Goal: Task Accomplishment & Management: Manage account settings

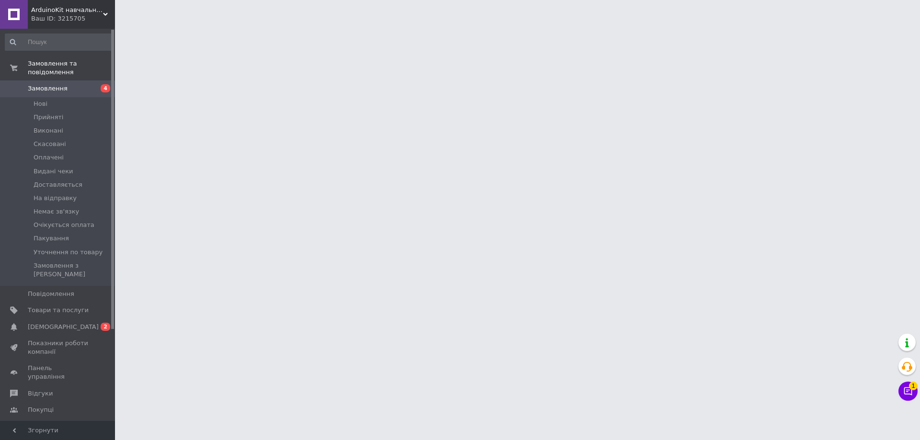
click at [49, 323] on span "[DEMOGRAPHIC_DATA]" at bounding box center [63, 327] width 71 height 9
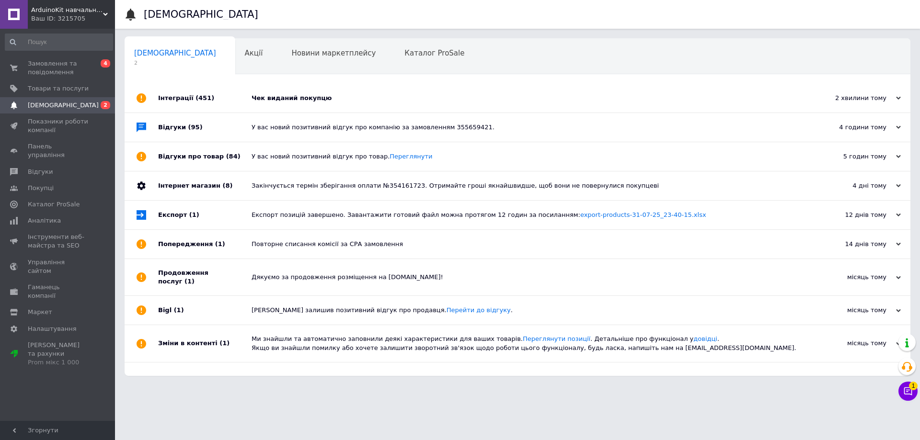
click at [367, 92] on div "Чек виданий покупцю" at bounding box center [528, 98] width 553 height 29
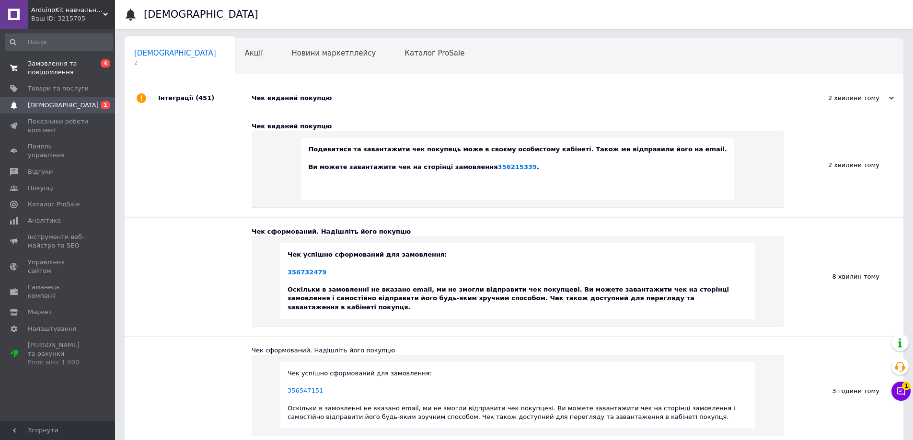
click at [58, 69] on span "Замовлення та повідомлення" at bounding box center [58, 67] width 61 height 17
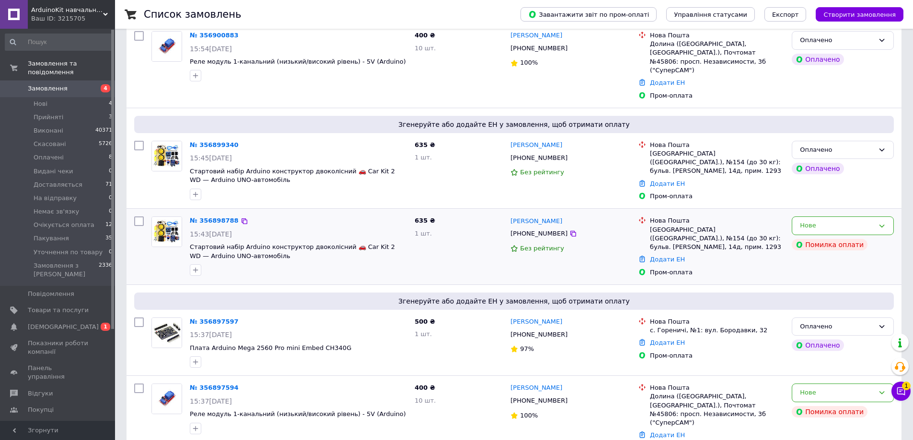
scroll to position [192, 0]
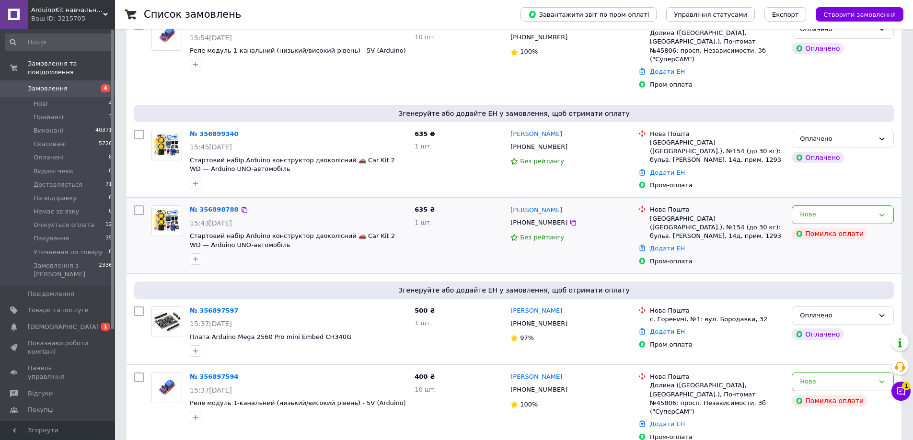
click at [138, 206] on input "checkbox" at bounding box center [139, 211] width 10 height 10
checkbox input "true"
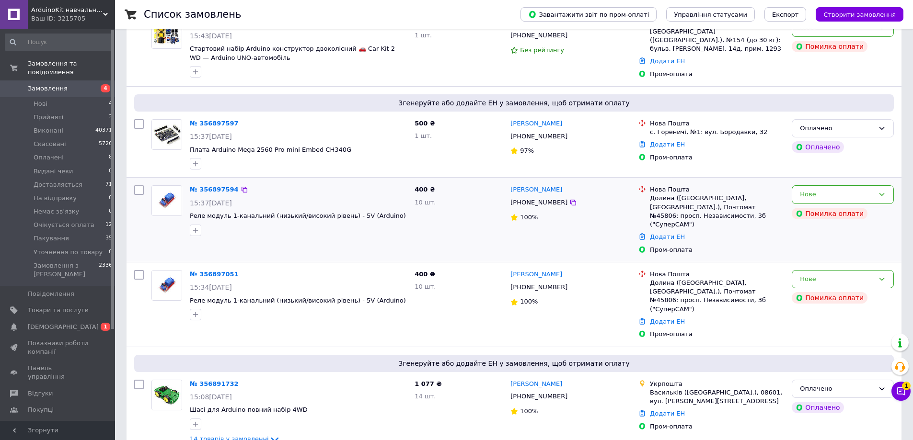
scroll to position [383, 0]
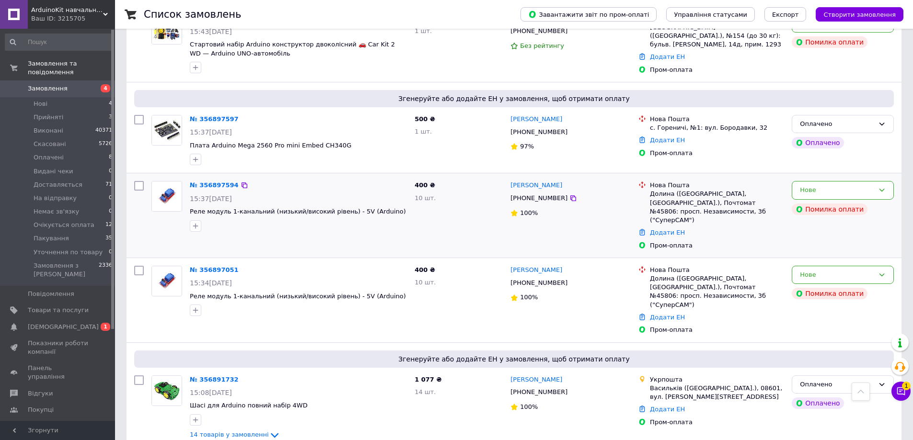
click at [138, 181] on input "checkbox" at bounding box center [139, 186] width 10 height 10
checkbox input "true"
click at [134, 266] on input "checkbox" at bounding box center [139, 271] width 10 height 10
checkbox input "true"
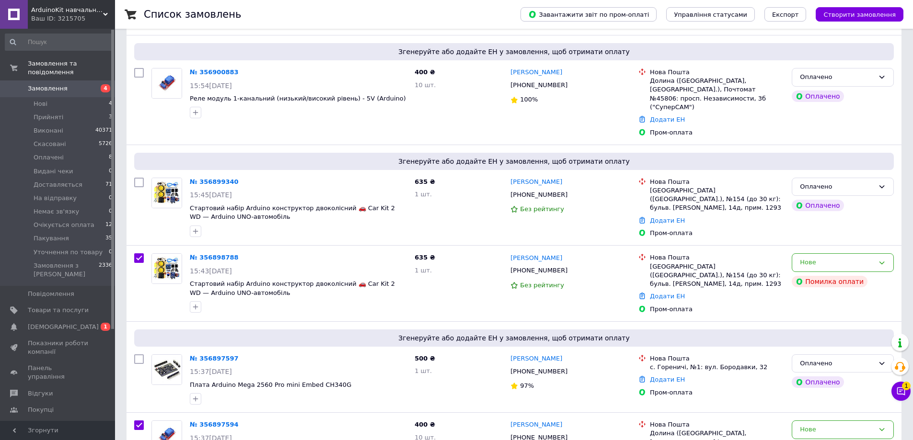
scroll to position [0, 0]
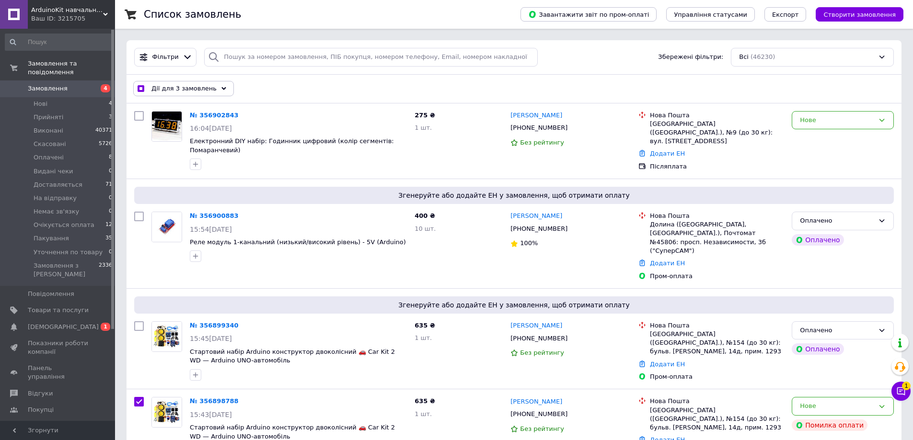
click at [166, 90] on span "Дії для 3 замовлень" at bounding box center [183, 88] width 65 height 9
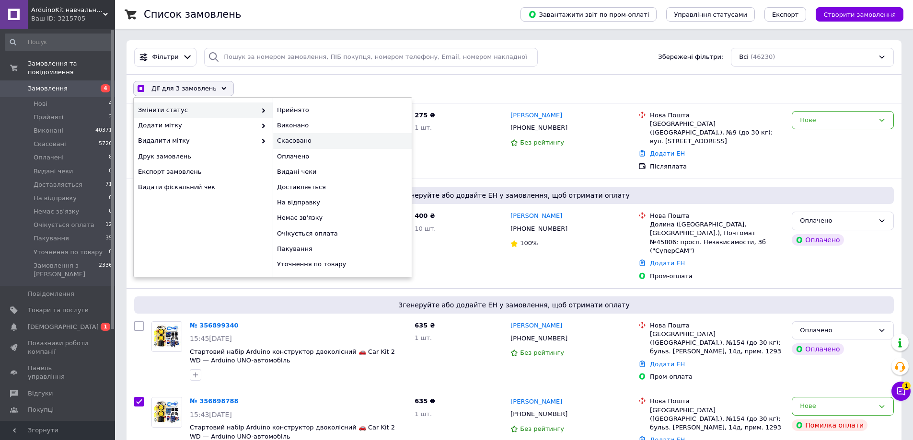
click at [288, 141] on div "Скасовано" at bounding box center [342, 140] width 139 height 15
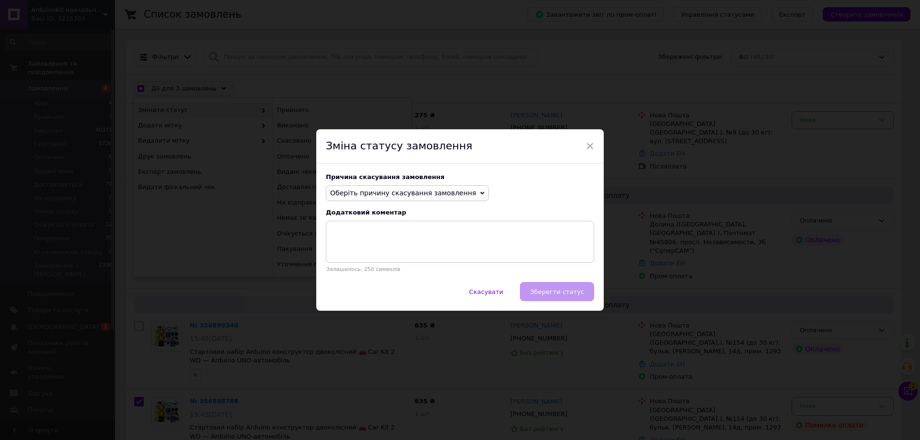
click at [368, 189] on span "Оберіть причину скасування замовлення" at bounding box center [403, 193] width 146 height 8
click at [373, 264] on li "Замовлення-дублікат" at bounding box center [407, 265] width 162 height 13
checkbox input "true"
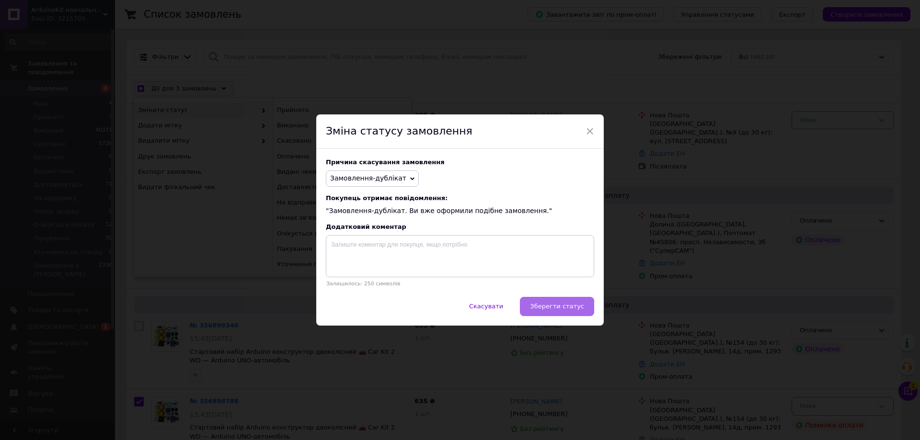
click at [551, 304] on span "Зберегти статус" at bounding box center [557, 306] width 54 height 7
checkbox input "false"
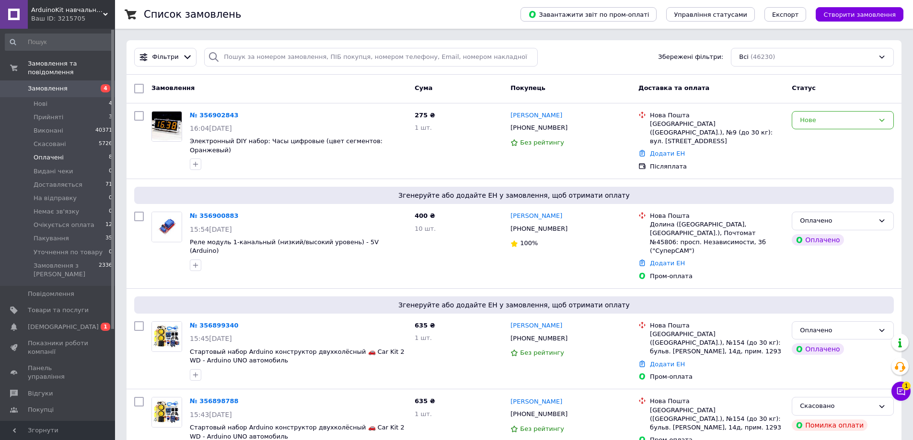
click at [52, 153] on span "Оплачені" at bounding box center [49, 157] width 30 height 9
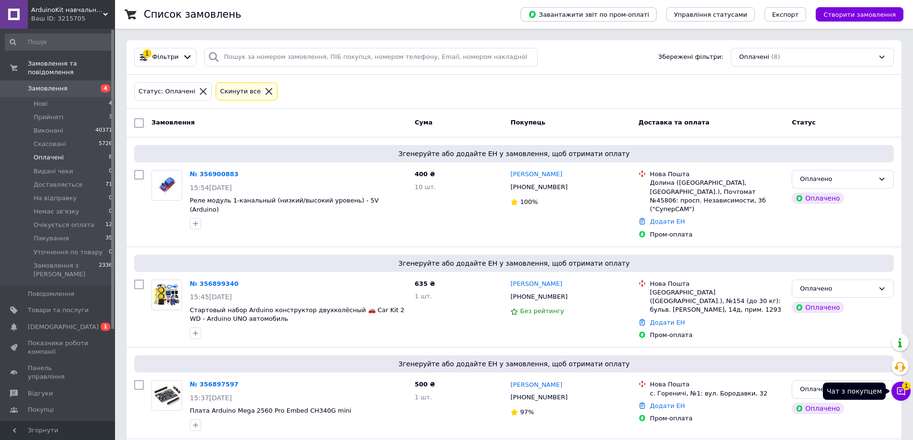
click at [905, 392] on icon at bounding box center [901, 392] width 8 height 8
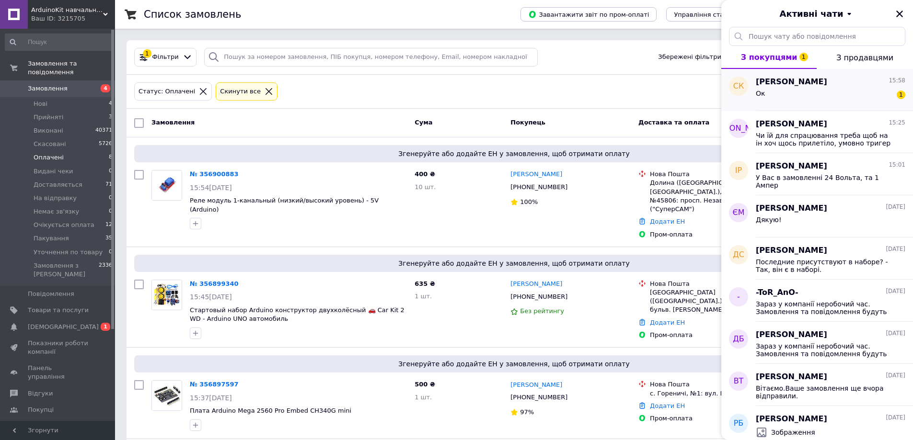
click at [791, 95] on div "Ок 1" at bounding box center [831, 95] width 150 height 15
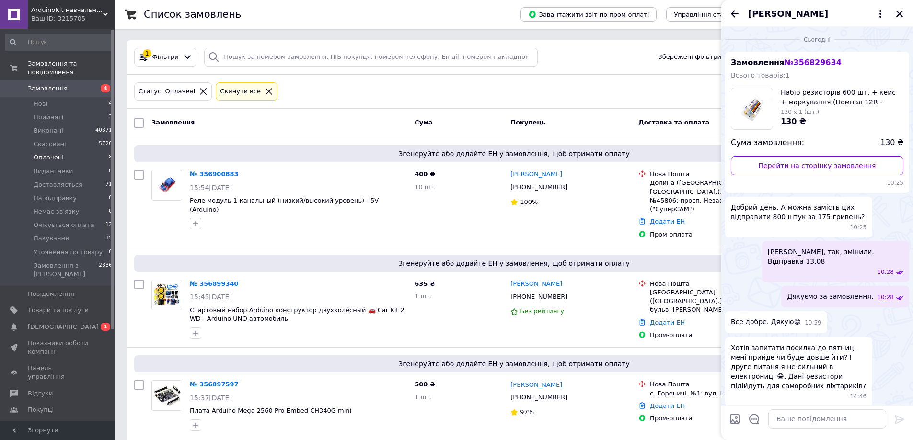
scroll to position [89, 0]
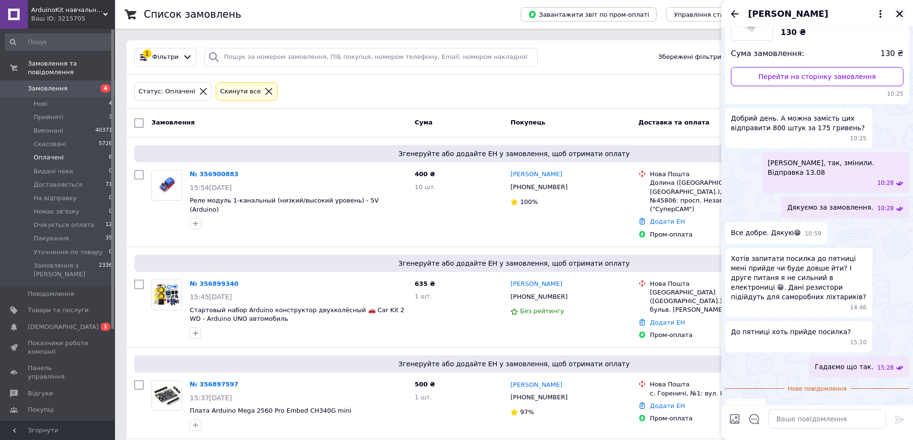
click at [900, 12] on icon "Закрити" at bounding box center [899, 14] width 9 height 9
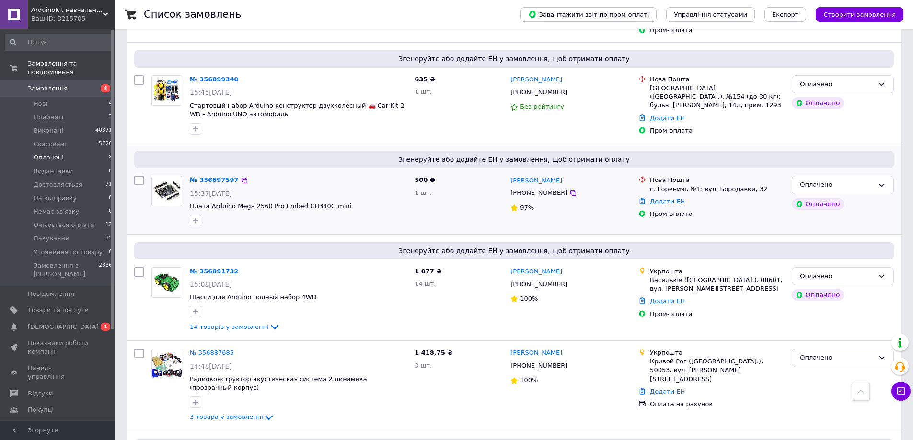
scroll to position [131, 0]
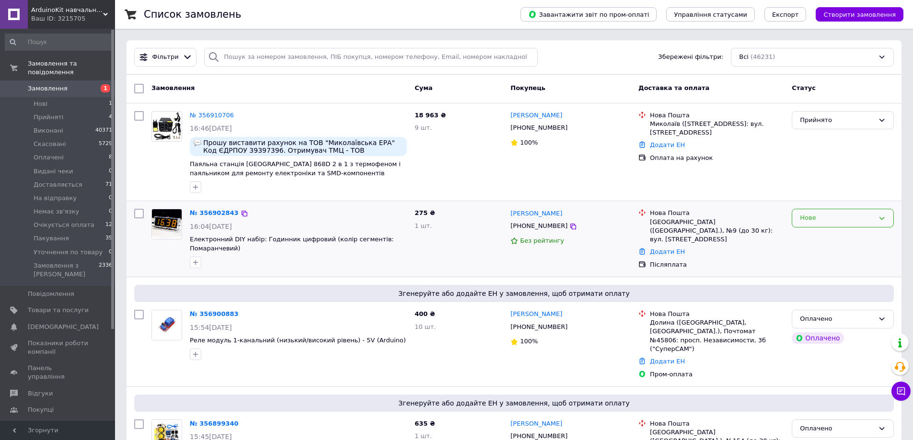
click at [818, 222] on div "Нове" at bounding box center [837, 218] width 74 height 10
click at [808, 236] on li "Прийнято" at bounding box center [842, 239] width 101 height 18
click at [210, 112] on link "№ 356910706" at bounding box center [212, 115] width 44 height 7
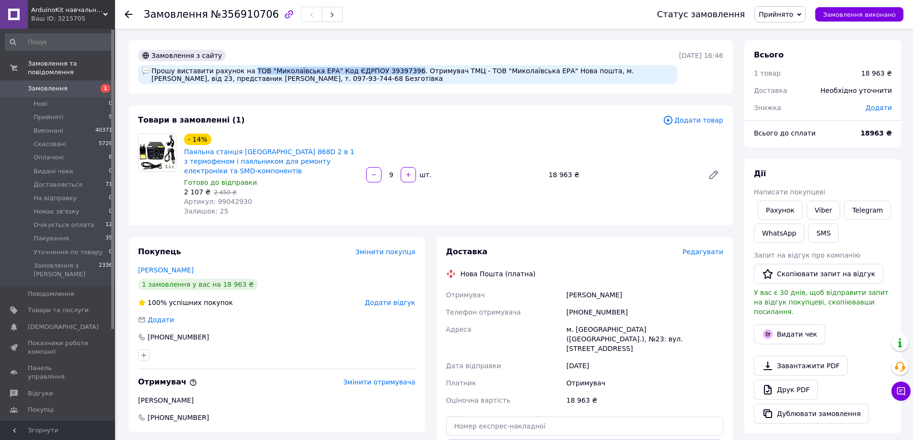
drag, startPoint x: 242, startPoint y: 70, endPoint x: 390, endPoint y: 72, distance: 147.1
click at [390, 72] on div "Прошу виставити рахунок на ТОВ "Миколаївська ЕРА" Код ЄДРПОУ 39397396. Отримува…" at bounding box center [407, 74] width 539 height 19
copy div "ТОВ "Миколаївська ЕРА" Код ЄДРПОУ 39397396"
drag, startPoint x: 566, startPoint y: 314, endPoint x: 611, endPoint y: 313, distance: 45.1
click at [613, 313] on div "+380979374468" at bounding box center [645, 312] width 161 height 17
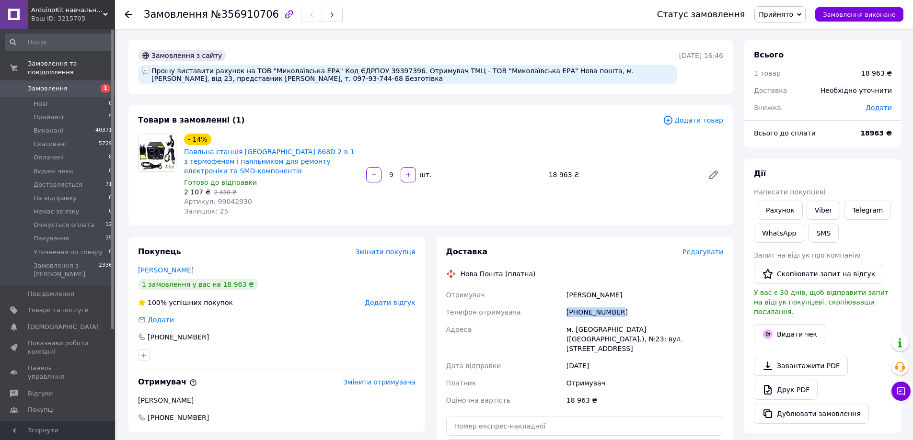
copy div "+380979374468"
click at [48, 113] on span "Прийняті" at bounding box center [49, 117] width 30 height 9
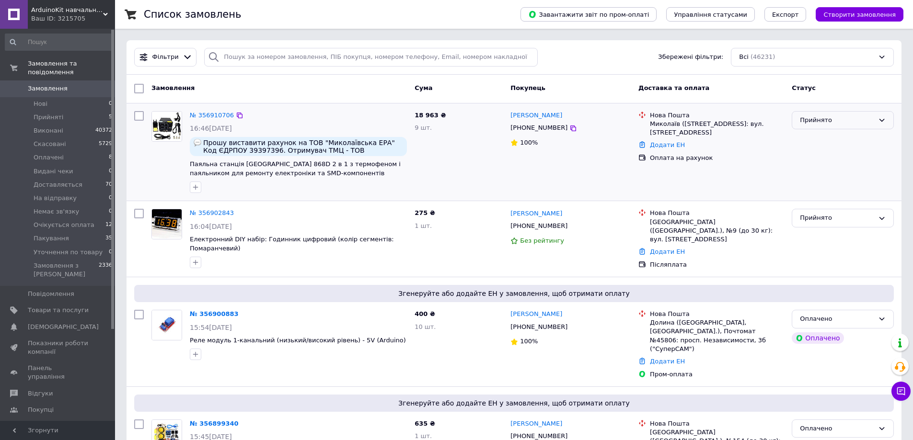
click at [850, 122] on div "Прийнято" at bounding box center [837, 120] width 74 height 10
click at [833, 166] on li "Очікується оплата" at bounding box center [842, 167] width 101 height 18
click at [207, 213] on link "№ 356902843" at bounding box center [212, 212] width 44 height 7
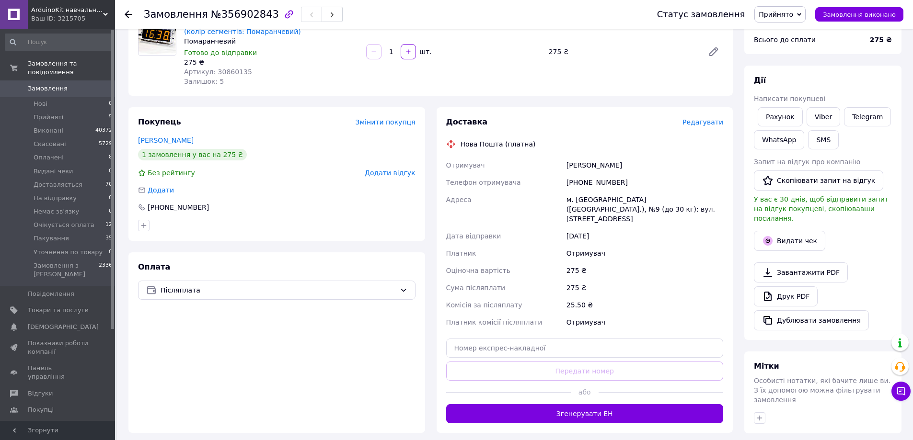
scroll to position [96, 0]
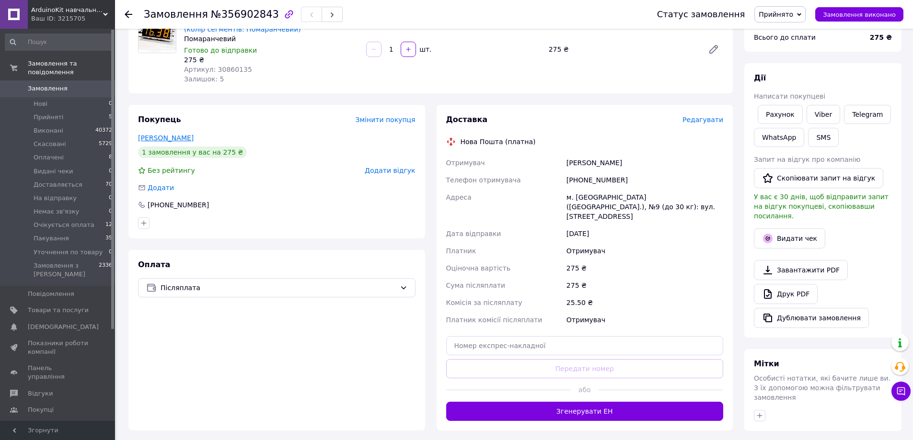
click at [163, 138] on link "Друзь Вадим" at bounding box center [166, 138] width 56 height 8
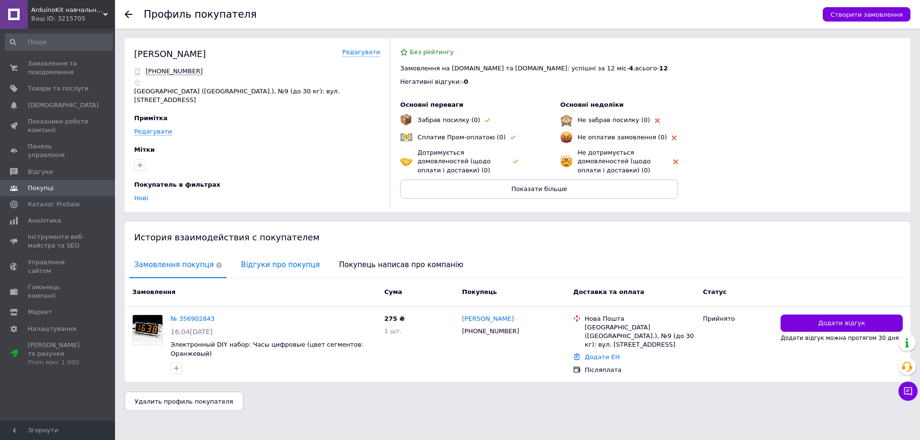
click at [245, 257] on span "Відгуки про покупця" at bounding box center [280, 265] width 88 height 24
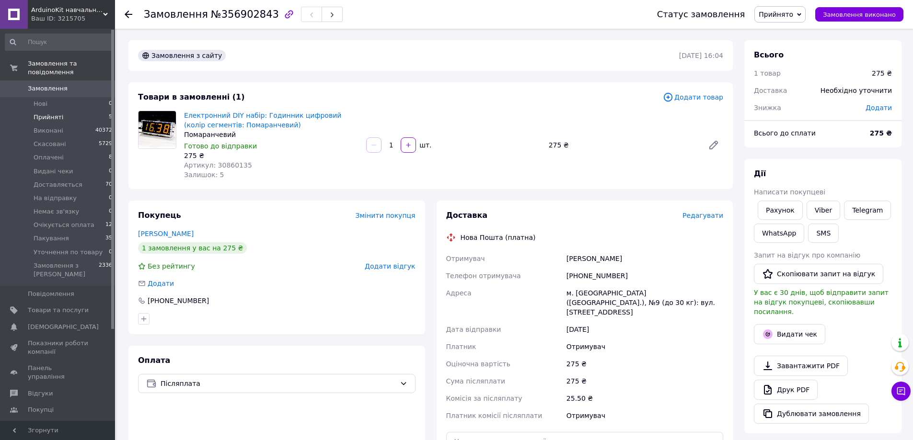
click at [47, 114] on li "Прийняті 5" at bounding box center [59, 117] width 118 height 13
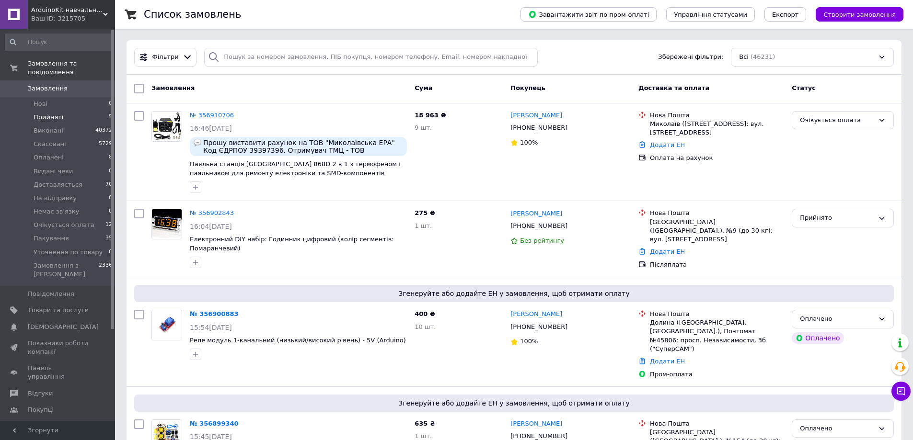
click at [50, 113] on span "Прийняті" at bounding box center [49, 117] width 30 height 9
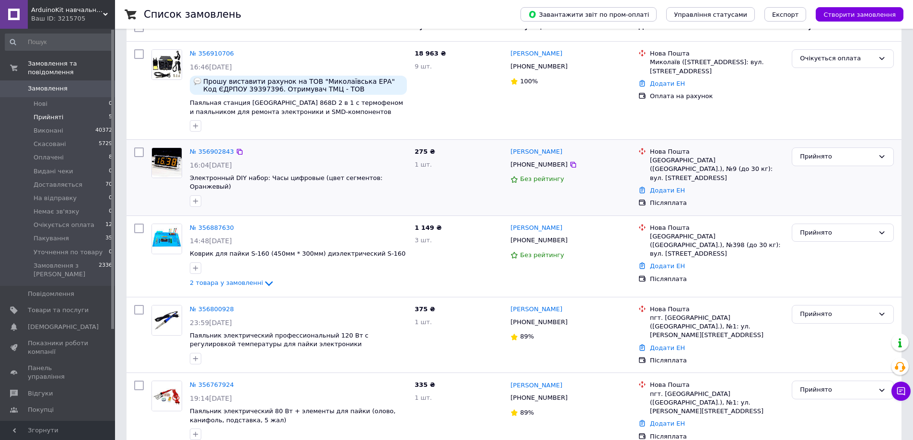
scroll to position [105, 0]
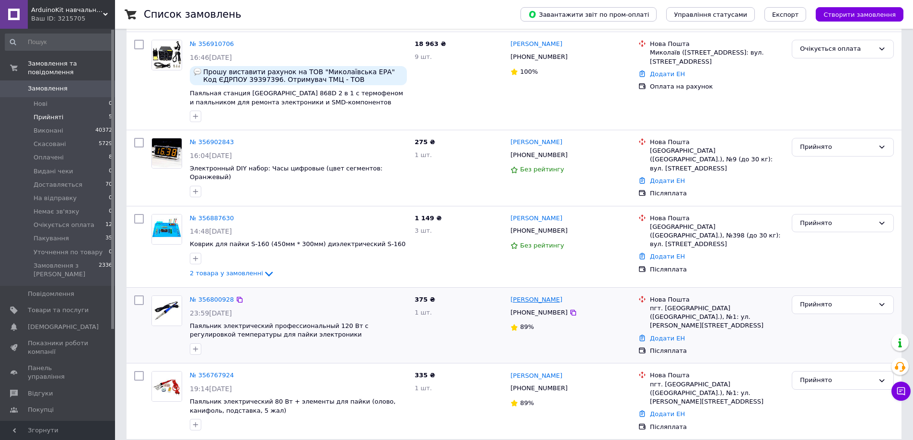
click at [535, 296] on link "Дмитрий Николайчук" at bounding box center [536, 300] width 52 height 9
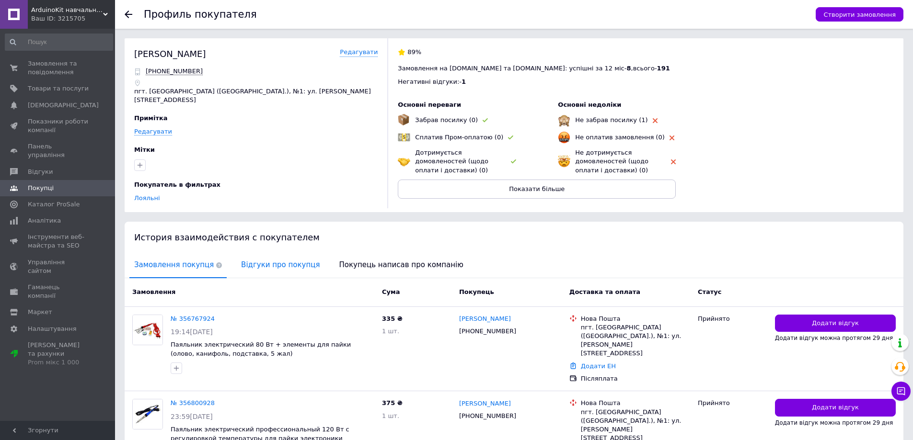
click at [271, 265] on span "Відгуки про покупця" at bounding box center [280, 265] width 88 height 24
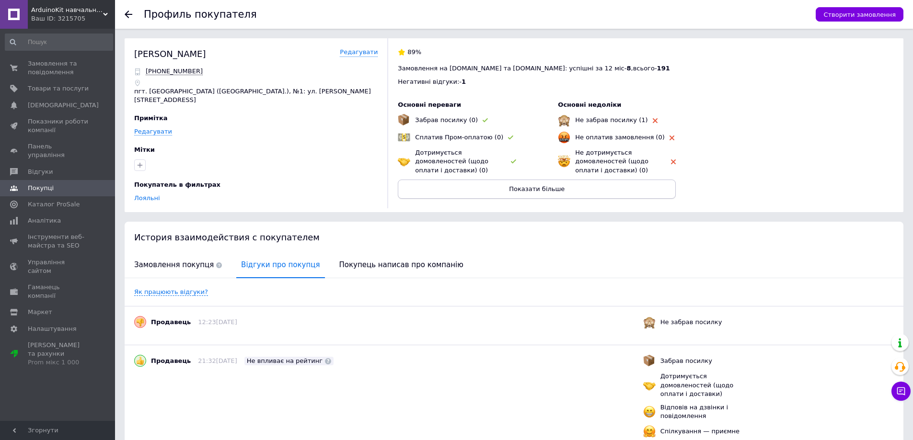
click at [490, 192] on button "Показати більше" at bounding box center [537, 189] width 278 height 19
